Goal: Task Accomplishment & Management: Use online tool/utility

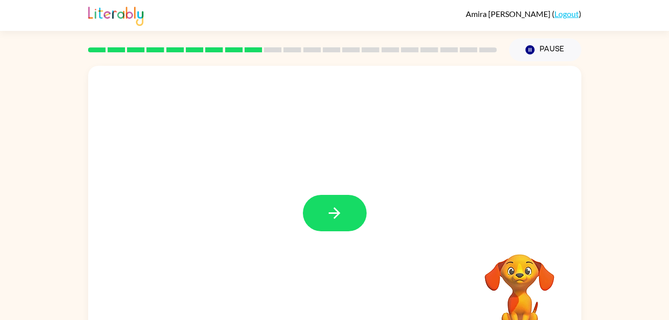
click at [516, 277] on video "Your browser must support playing .mp4 files to use Literably. Please try using…" at bounding box center [520, 289] width 100 height 100
click at [330, 208] on icon "button" at bounding box center [334, 212] width 17 height 17
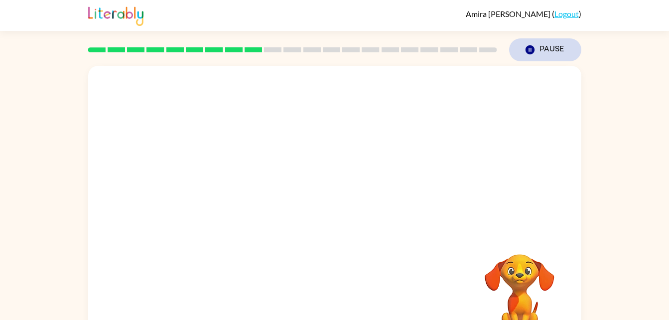
click at [549, 50] on button "Pause Pause" at bounding box center [545, 49] width 72 height 23
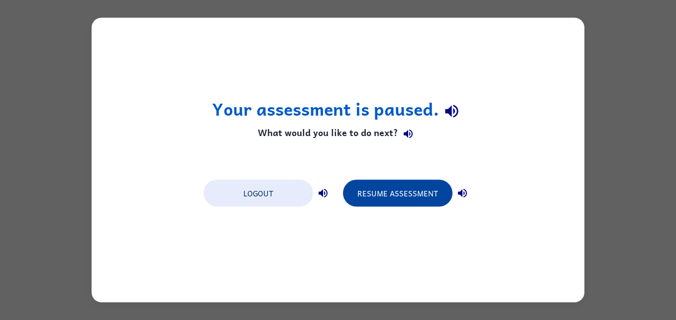
click at [385, 198] on button "Resume Assessment" at bounding box center [398, 193] width 110 height 27
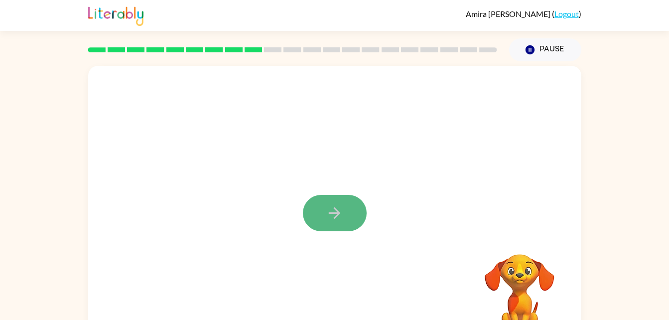
click at [340, 205] on icon "button" at bounding box center [334, 212] width 17 height 17
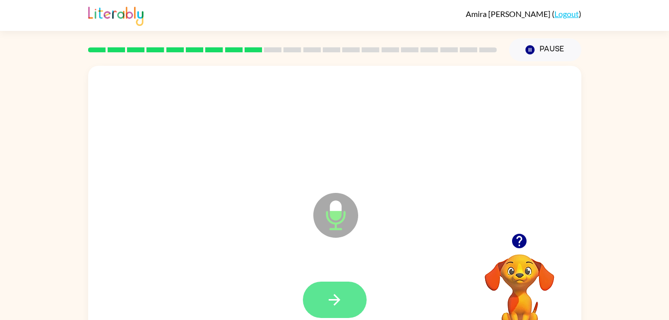
click at [334, 298] on icon "button" at bounding box center [334, 299] width 17 height 17
click at [337, 298] on icon "button" at bounding box center [334, 299] width 11 height 11
click at [344, 293] on button "button" at bounding box center [335, 299] width 64 height 36
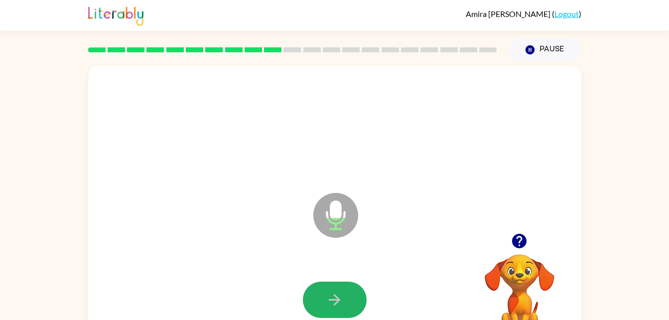
click at [344, 293] on button "button" at bounding box center [335, 299] width 64 height 36
click at [329, 294] on icon "button" at bounding box center [334, 299] width 17 height 17
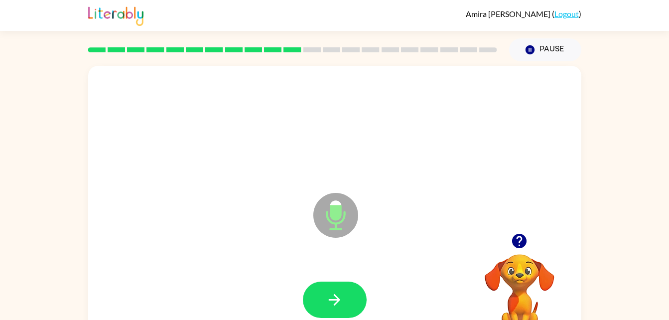
click at [327, 294] on icon "button" at bounding box center [334, 299] width 17 height 17
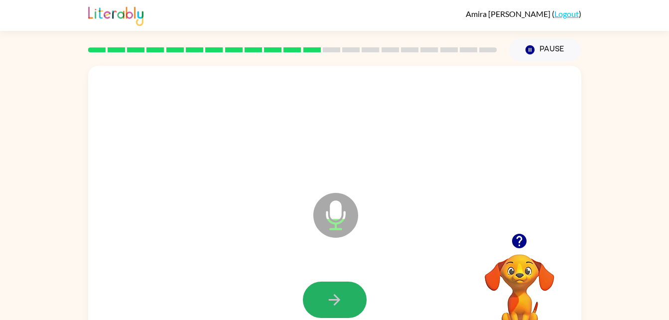
click at [327, 294] on icon "button" at bounding box center [334, 299] width 17 height 17
click at [331, 296] on icon "button" at bounding box center [334, 299] width 17 height 17
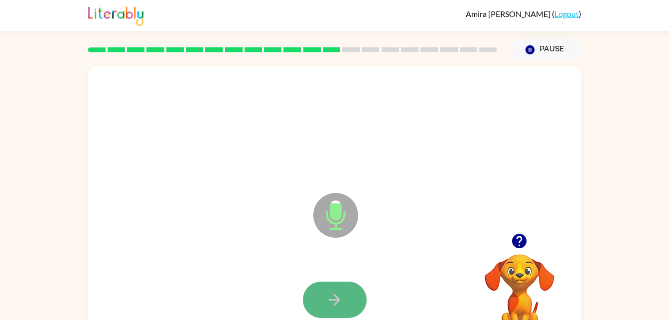
drag, startPoint x: 331, startPoint y: 296, endPoint x: 326, endPoint y: 306, distance: 11.1
click at [326, 306] on icon "button" at bounding box center [334, 299] width 17 height 17
drag, startPoint x: 326, startPoint y: 306, endPoint x: 287, endPoint y: 275, distance: 49.7
click at [287, 275] on div at bounding box center [334, 300] width 473 height 82
click at [331, 299] on icon "button" at bounding box center [334, 299] width 11 height 11
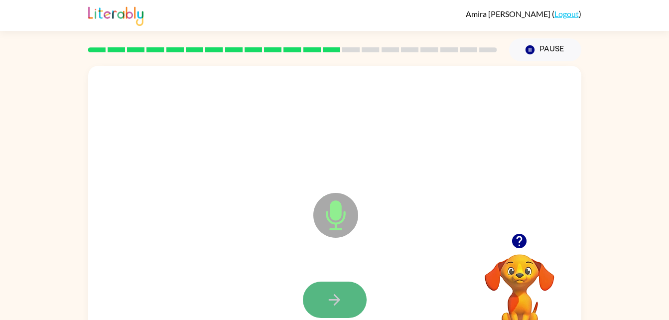
click at [331, 303] on icon "button" at bounding box center [334, 299] width 17 height 17
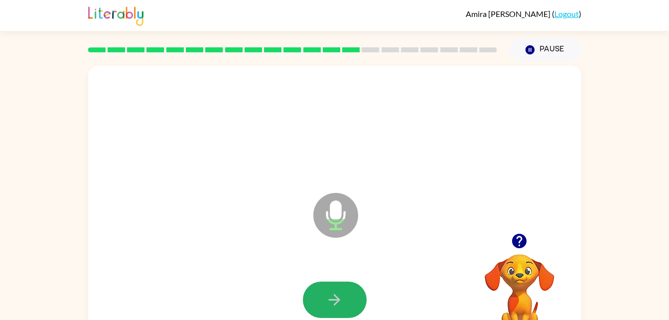
click at [310, 305] on button "button" at bounding box center [335, 299] width 64 height 36
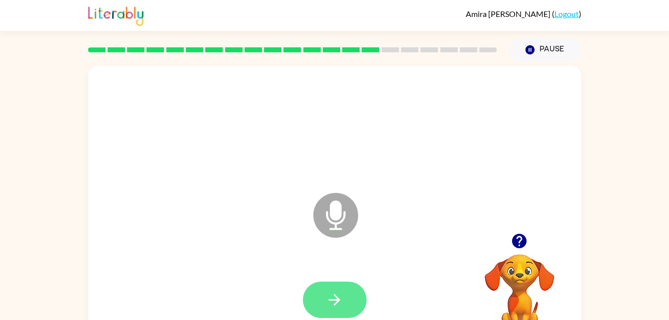
click at [339, 287] on button "button" at bounding box center [335, 299] width 64 height 36
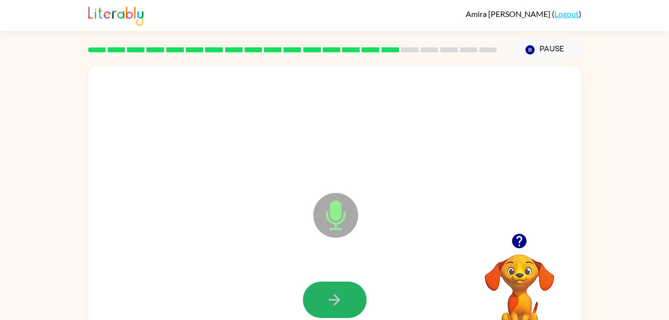
click at [339, 287] on button "button" at bounding box center [335, 299] width 64 height 36
click at [330, 303] on icon "button" at bounding box center [334, 299] width 17 height 17
drag, startPoint x: 330, startPoint y: 303, endPoint x: 328, endPoint y: 311, distance: 7.9
click at [328, 311] on button "button" at bounding box center [335, 299] width 64 height 36
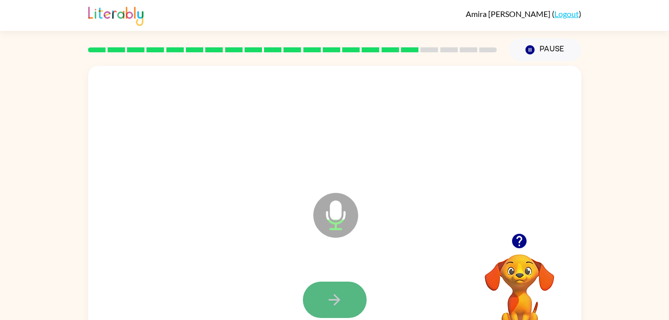
click at [342, 311] on button "button" at bounding box center [335, 299] width 64 height 36
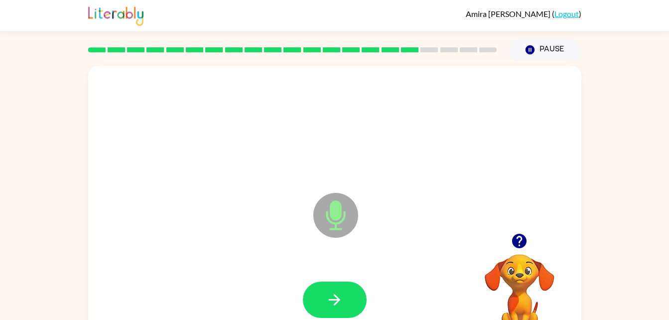
click at [342, 311] on button "button" at bounding box center [335, 299] width 64 height 36
click at [342, 308] on icon "button" at bounding box center [334, 299] width 17 height 17
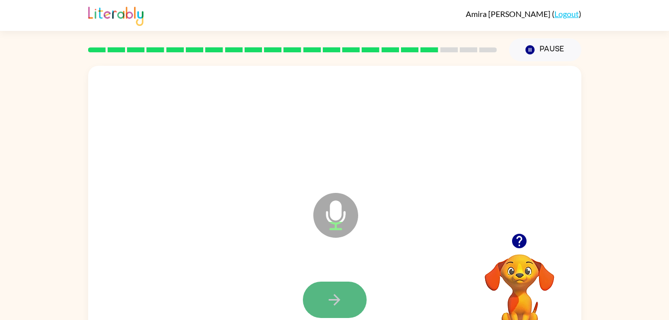
click at [341, 312] on button "button" at bounding box center [335, 299] width 64 height 36
drag, startPoint x: 341, startPoint y: 312, endPoint x: 315, endPoint y: 300, distance: 28.7
click at [315, 300] on button "button" at bounding box center [335, 299] width 64 height 36
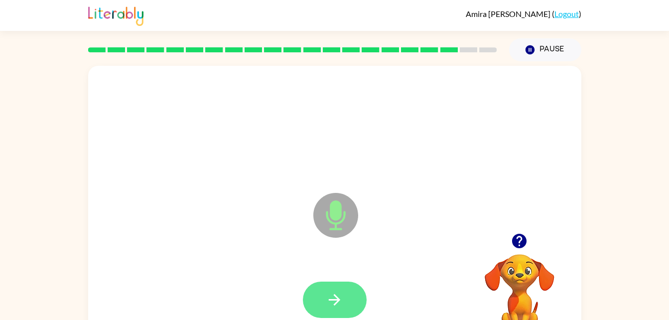
click at [316, 301] on button "button" at bounding box center [335, 299] width 64 height 36
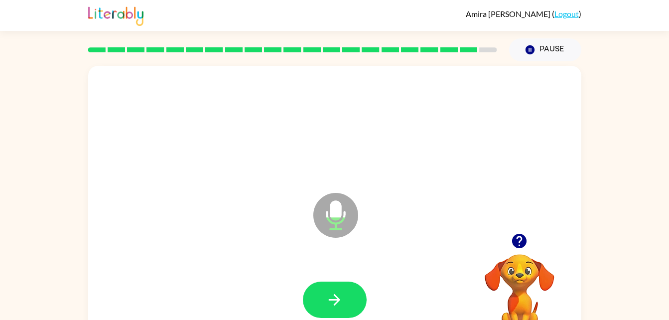
drag, startPoint x: 316, startPoint y: 301, endPoint x: 249, endPoint y: 264, distance: 76.9
click at [249, 264] on div at bounding box center [334, 300] width 473 height 82
click at [346, 291] on button "button" at bounding box center [335, 299] width 64 height 36
drag, startPoint x: 346, startPoint y: 291, endPoint x: 332, endPoint y: 302, distance: 17.3
click at [332, 302] on icon "button" at bounding box center [334, 299] width 17 height 17
